Goal: Navigation & Orientation: Find specific page/section

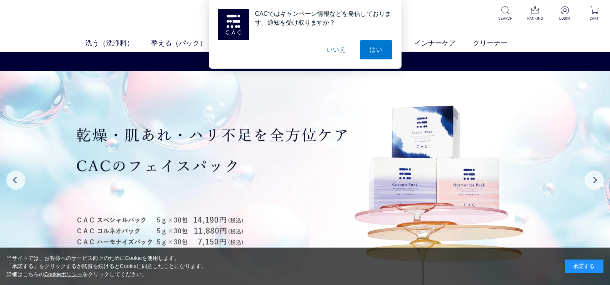
click at [163, 25] on div "CACではキャンペーン情報などを発信しております。通知を受け取りますか？ はい いいえ" at bounding box center [305, 34] width 610 height 69
click at [339, 51] on button "いいえ" at bounding box center [336, 49] width 39 height 19
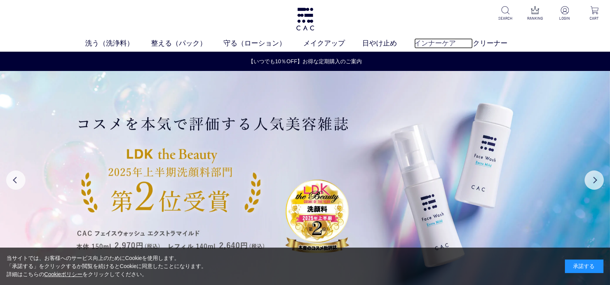
click at [454, 46] on link "インナーケア" at bounding box center [443, 43] width 59 height 10
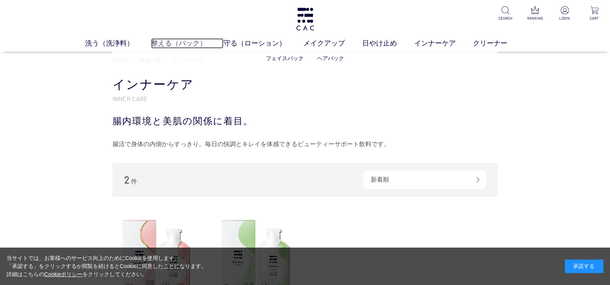
click at [171, 44] on link "整える（パック）" at bounding box center [187, 43] width 73 height 10
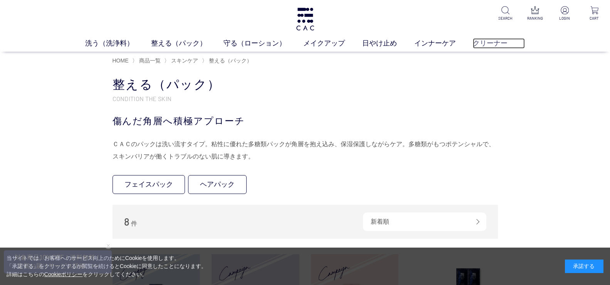
click at [474, 44] on link "クリーナー" at bounding box center [499, 43] width 52 height 10
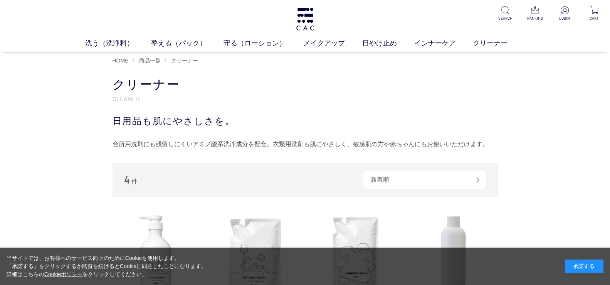
click at [252, 49] on ul "洗う（洗浄料） 液体洗浄料 パウダー洗浄料 泡洗顔料 グッズ 整える（パック） フェイスパック ヘアパック 守る（ローション） 保湿化粧水 柔軟化粧水 美容液…" at bounding box center [305, 44] width 610 height 13
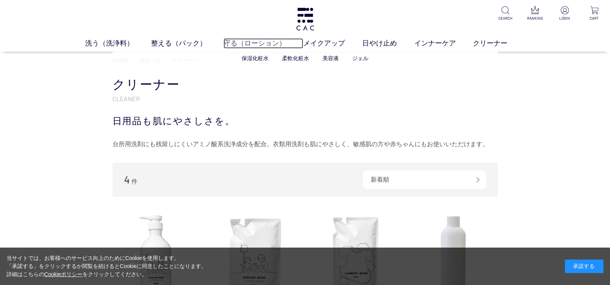
click at [255, 42] on link "守る（ローション）" at bounding box center [263, 43] width 80 height 10
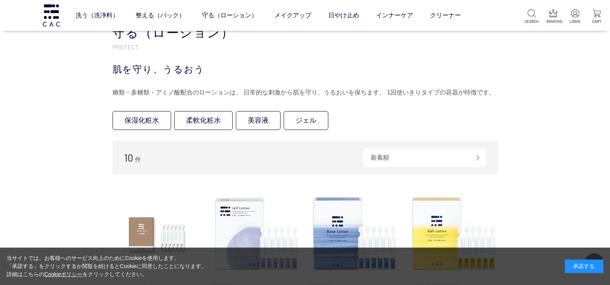
scroll to position [154, 0]
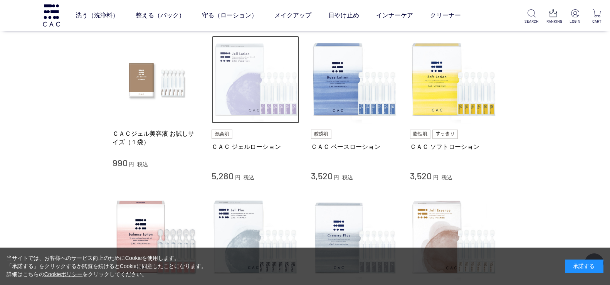
click at [236, 93] on img at bounding box center [255, 80] width 88 height 88
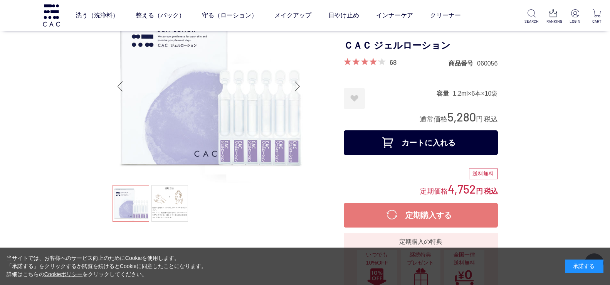
scroll to position [77, 0]
